Goal: Task Accomplishment & Management: Manage account settings

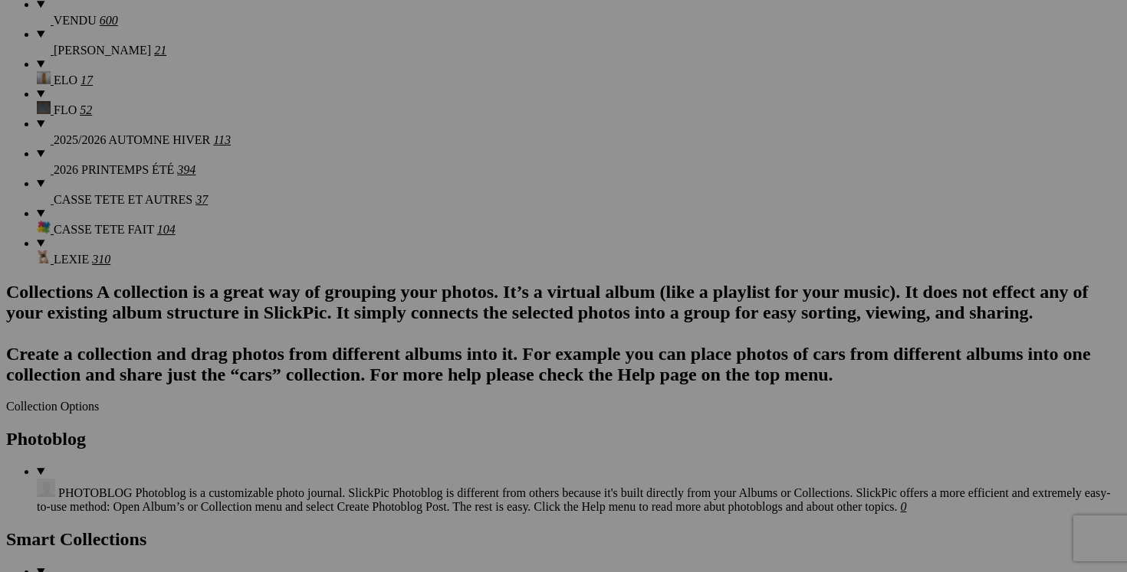
scroll to position [1662, 0]
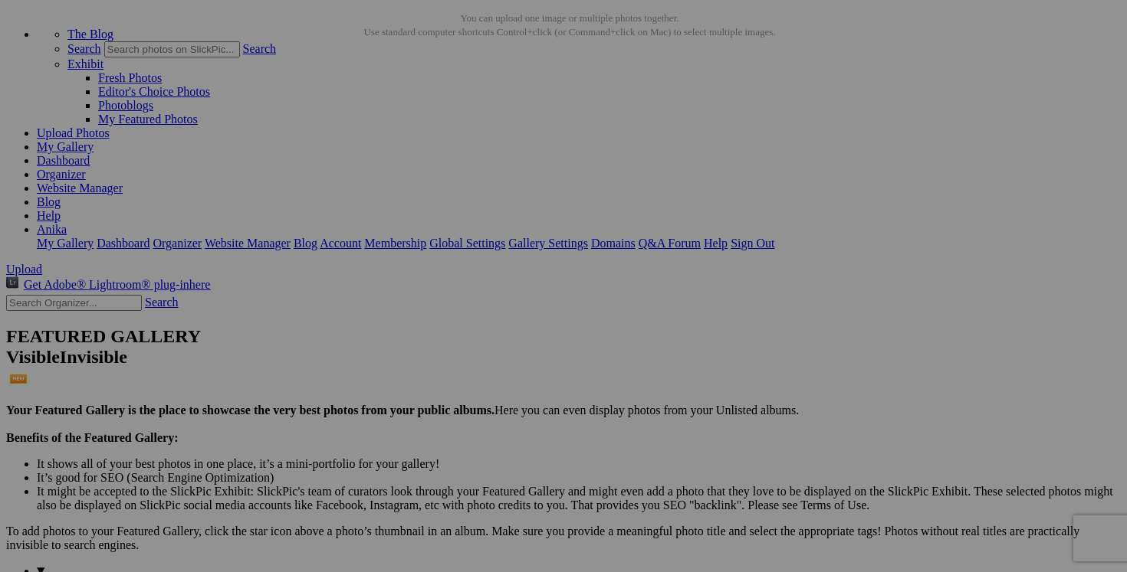
scroll to position [0, 0]
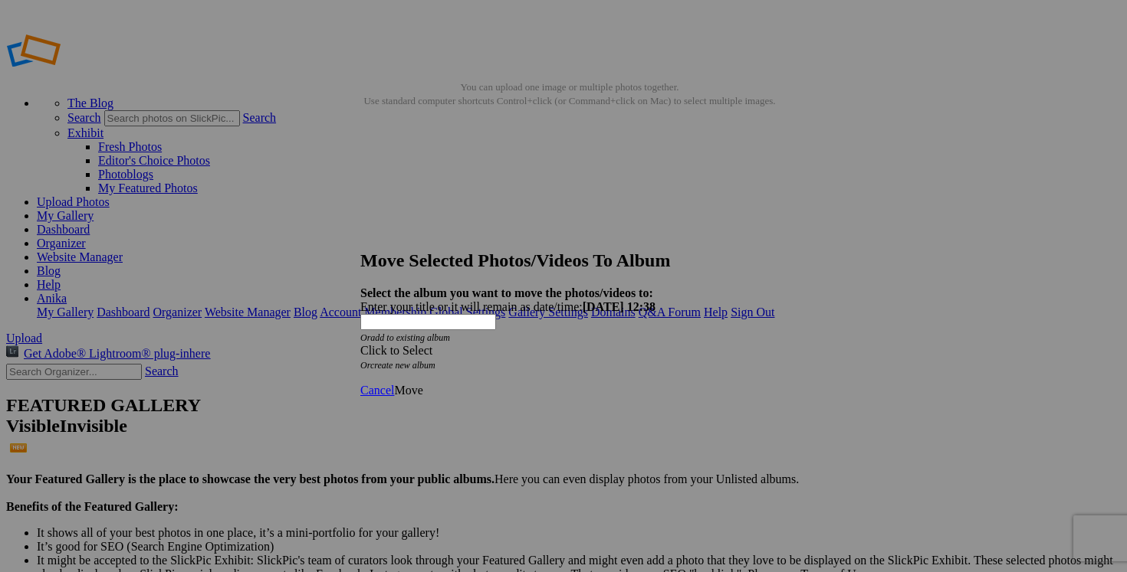
click at [654, 344] on div "Click to Select" at bounding box center [563, 351] width 406 height 14
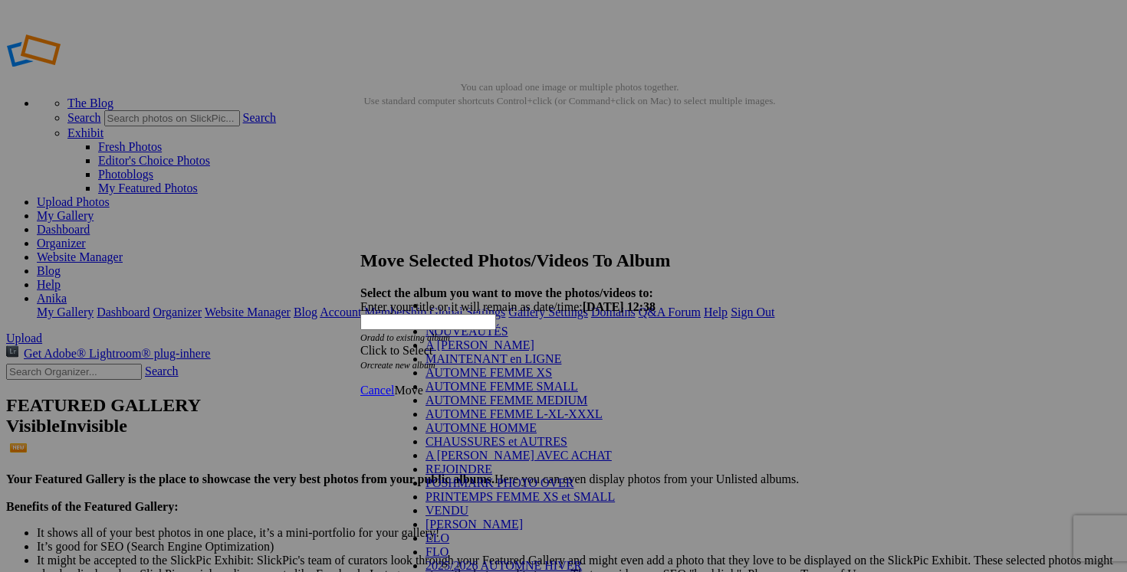
scroll to position [224, 0]
click at [445, 504] on link "VENDU" at bounding box center [446, 510] width 43 height 13
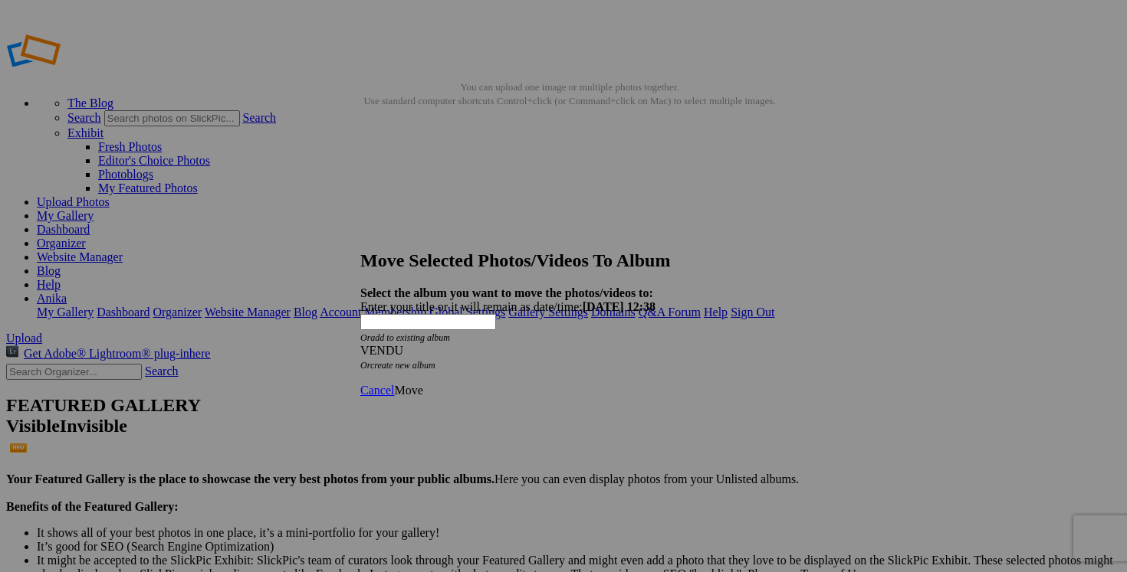
click at [422, 384] on span "Move" at bounding box center [408, 390] width 28 height 13
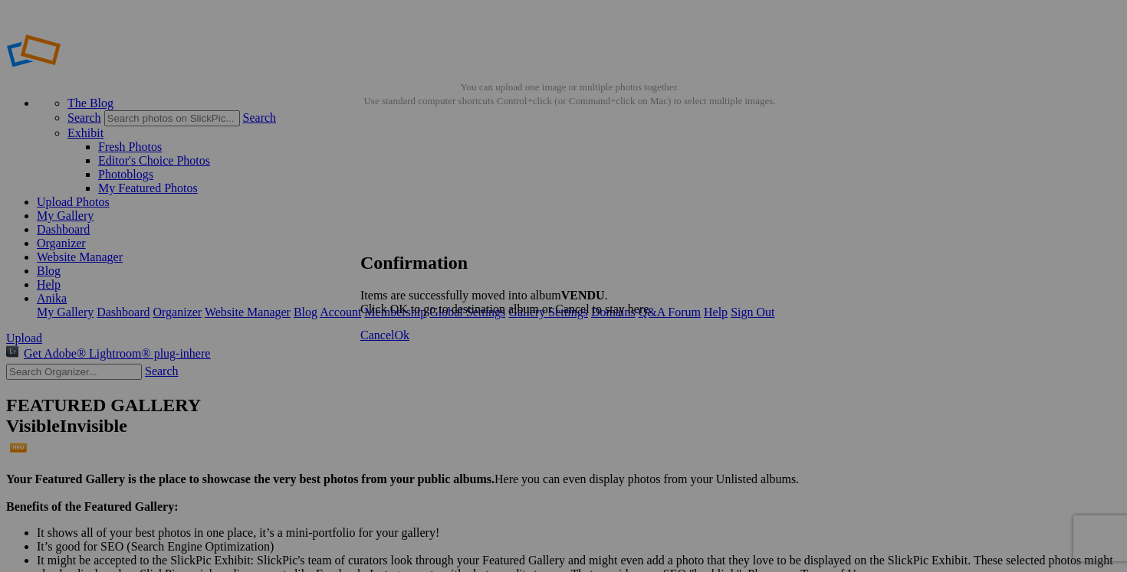
click at [394, 342] on span "Cancel" at bounding box center [377, 335] width 34 height 13
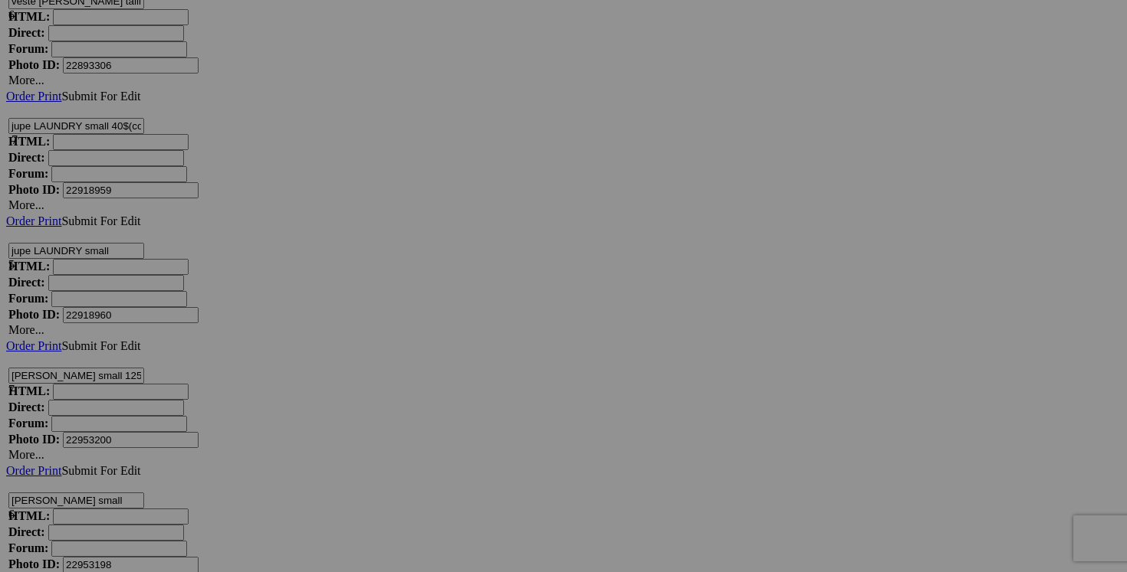
scroll to position [6044, 0]
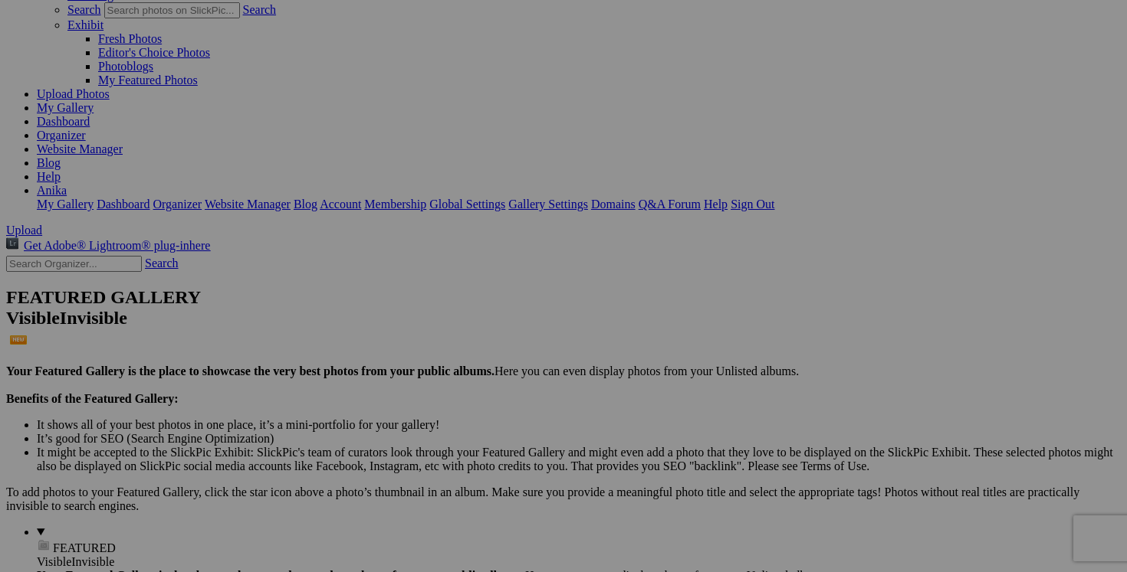
scroll to position [0, 0]
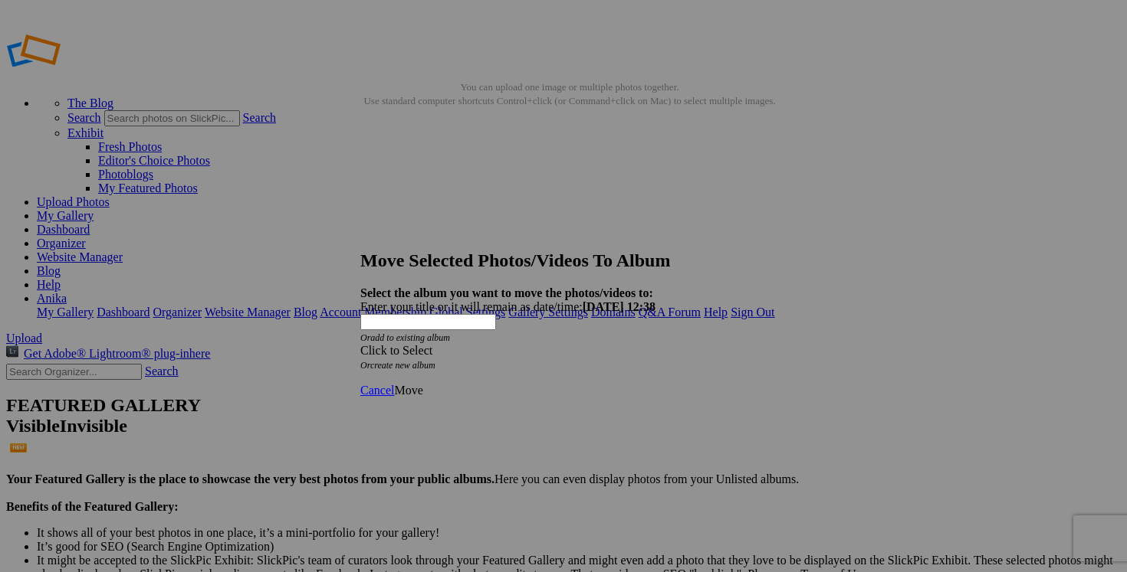
click at [360, 344] on span at bounding box center [360, 350] width 0 height 13
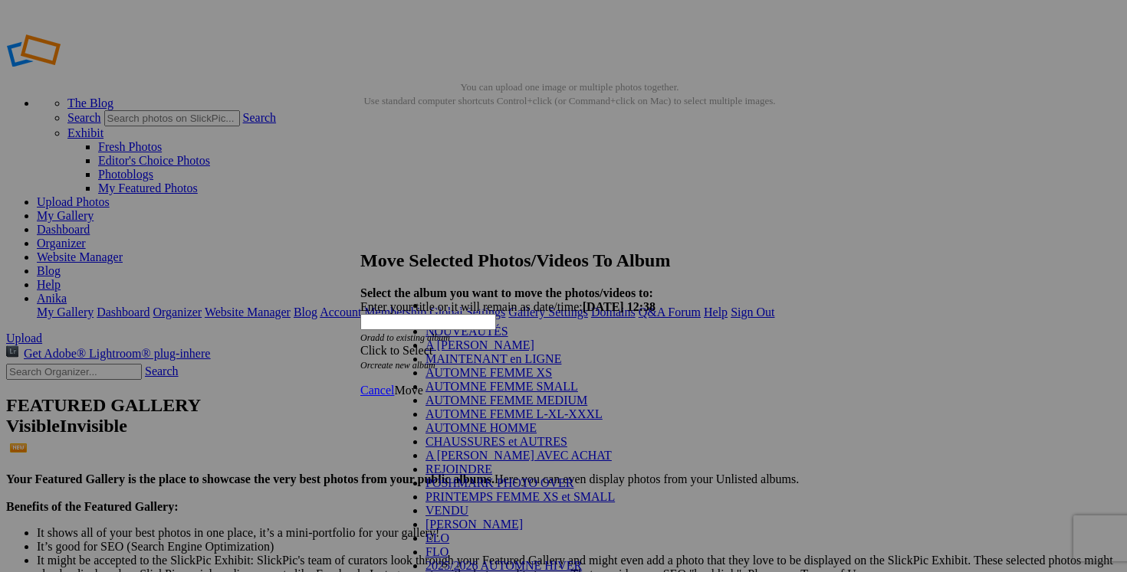
scroll to position [243, 0]
click at [441, 504] on link "VENDU" at bounding box center [446, 510] width 43 height 13
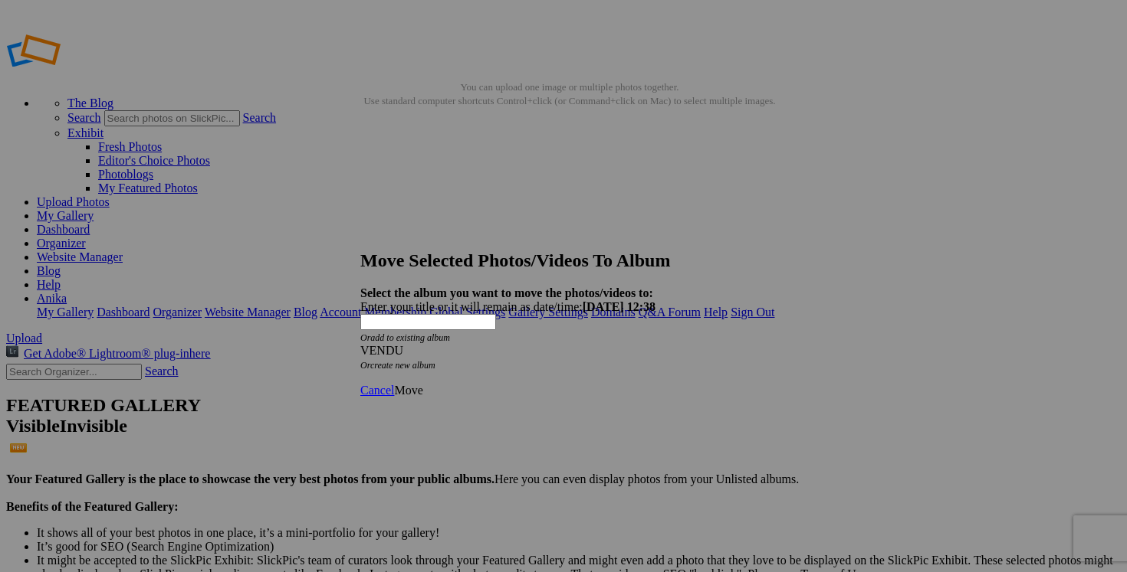
click at [422, 384] on link "Move" at bounding box center [408, 390] width 28 height 13
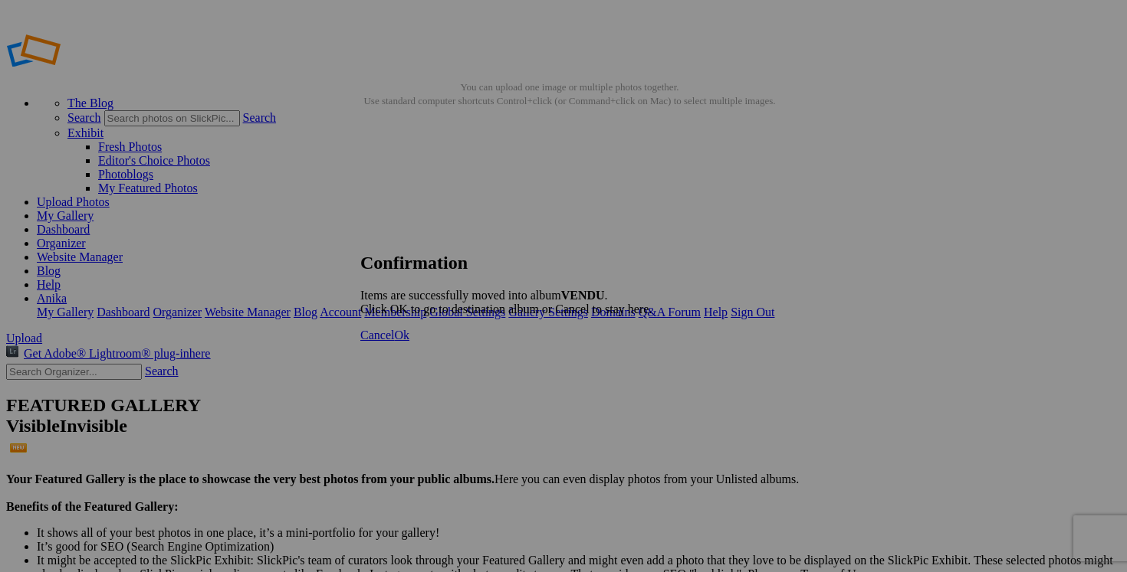
click at [394, 342] on link "Cancel" at bounding box center [377, 335] width 34 height 13
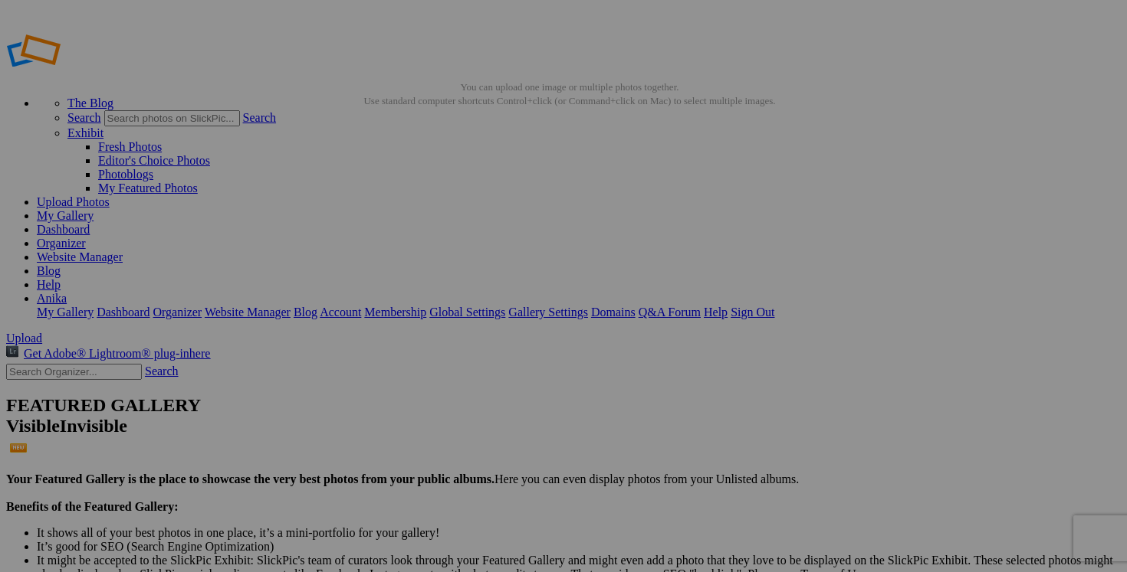
click at [90, 223] on link "Dashboard" at bounding box center [63, 229] width 53 height 13
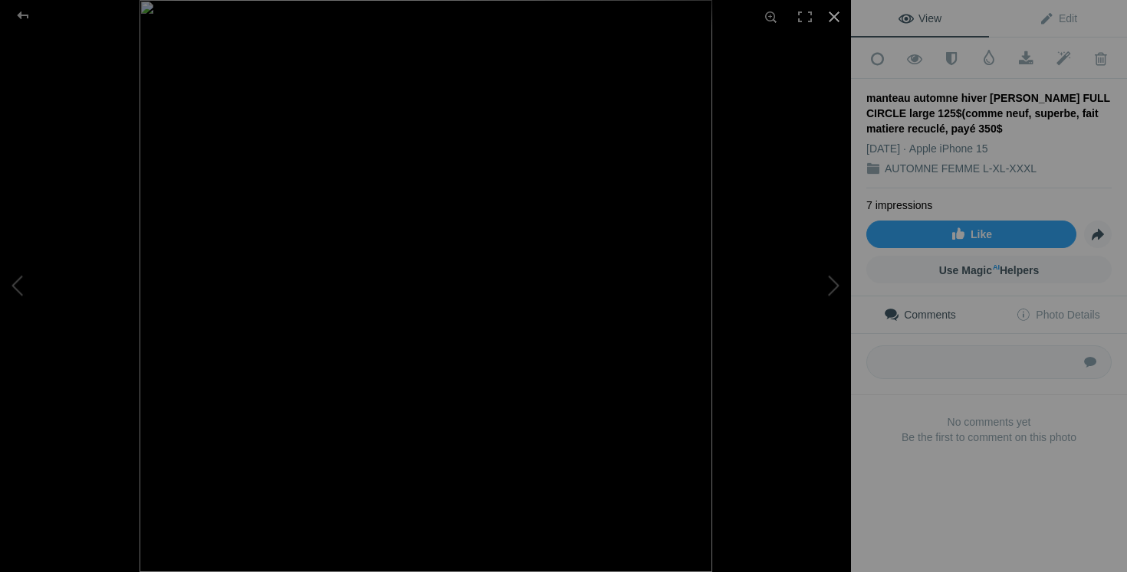
scroll to position [1710, 0]
click at [837, 15] on div at bounding box center [834, 17] width 34 height 34
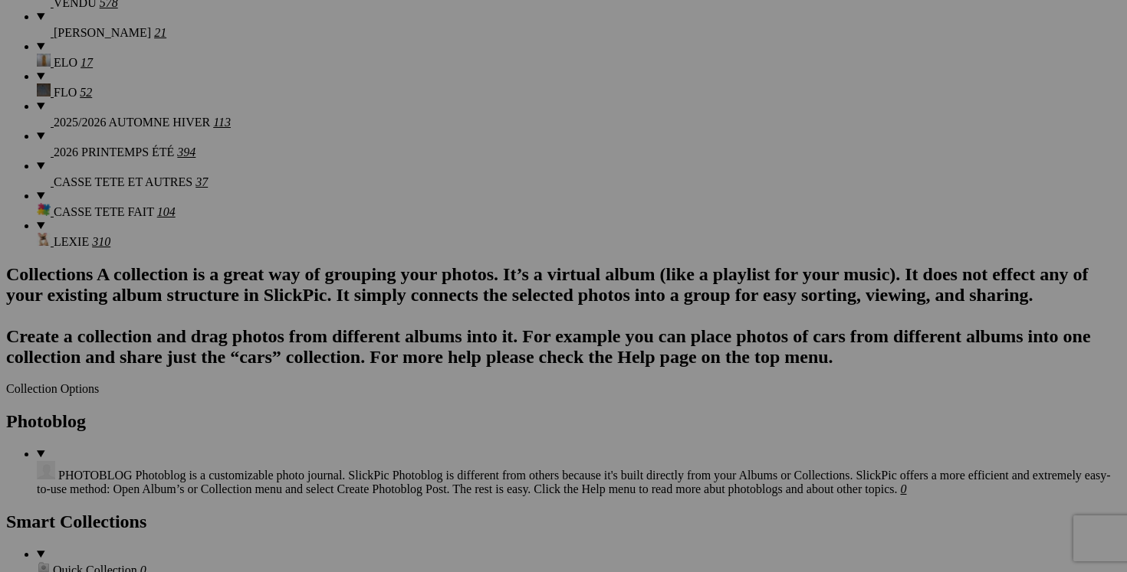
scroll to position [0, 0]
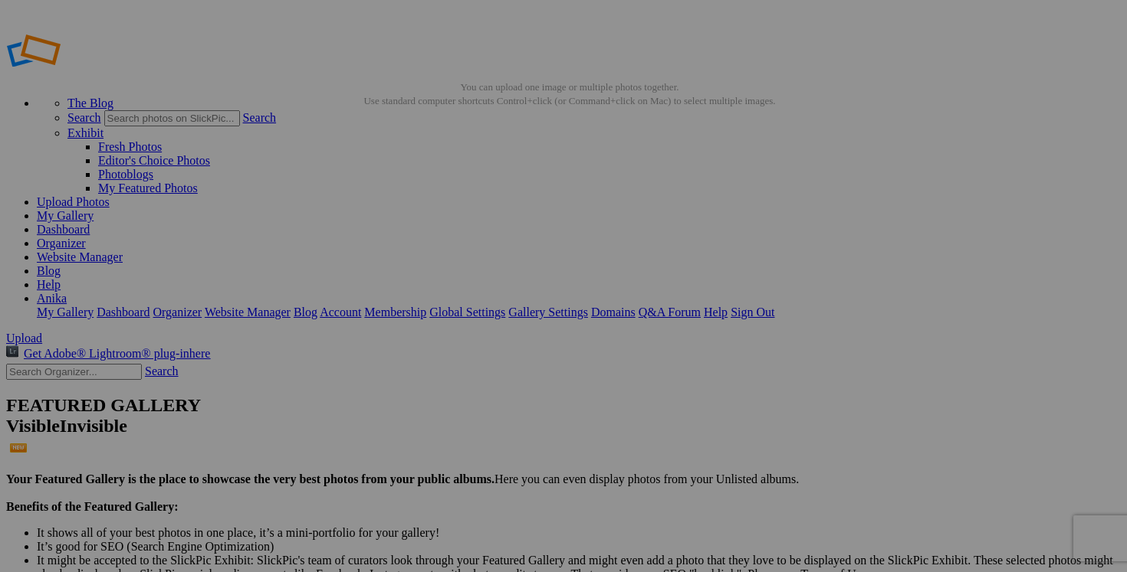
click at [90, 223] on link "Dashboard" at bounding box center [63, 229] width 53 height 13
